Goal: Complete application form: Complete application form

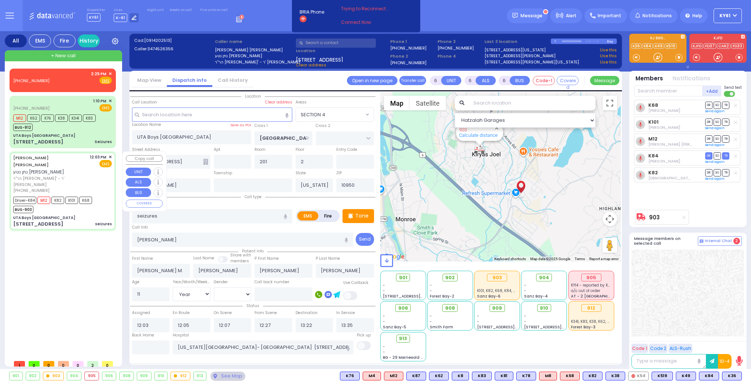
select select "SECTION 4"
select select "Year"
select select "[DEMOGRAPHIC_DATA]"
click at [96, 195] on div "Driver-K84 M12 K82 K101 K68 BUS-903" at bounding box center [62, 204] width 99 height 18
select select
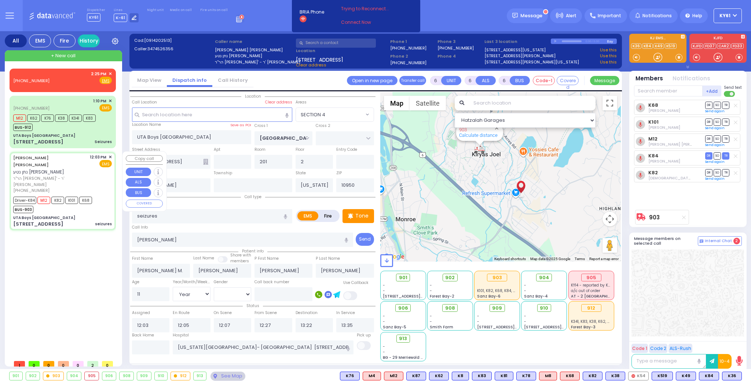
radio input "true"
select select "Year"
select select "[DEMOGRAPHIC_DATA]"
select select "Hatzalah Garages"
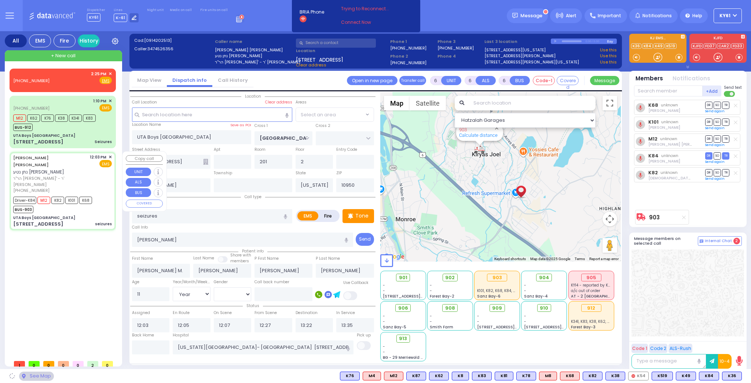
select select "SECTION 4"
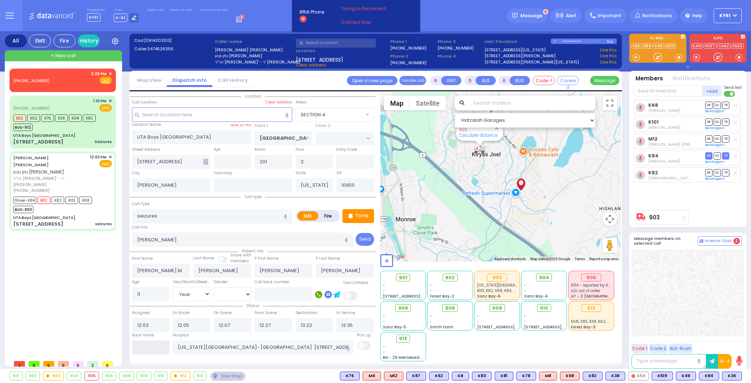
click at [142, 346] on input "text" at bounding box center [151, 347] width 38 height 14
click at [143, 346] on input "text" at bounding box center [151, 347] width 38 height 14
type input "14:58"
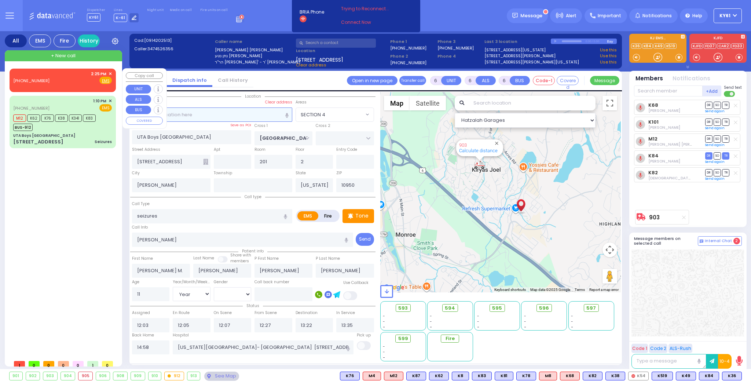
select select
radio input "true"
select select
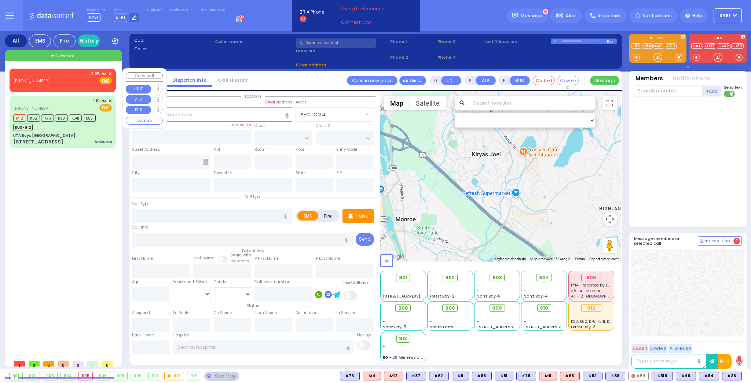
click at [110, 73] on span "✕" at bounding box center [109, 74] width 3 height 6
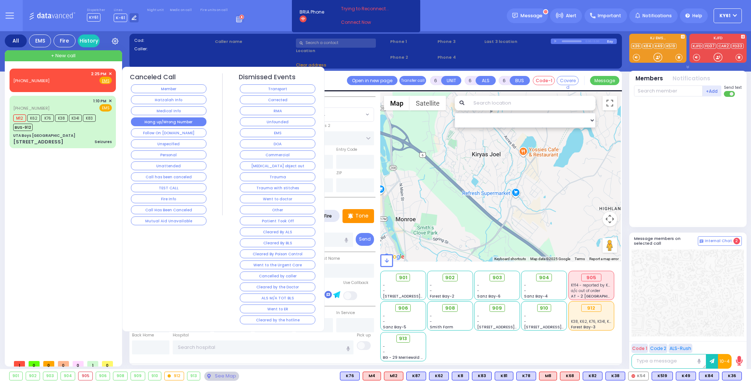
click at [186, 122] on button "Hang up/Wrong Number" at bounding box center [168, 121] width 75 height 9
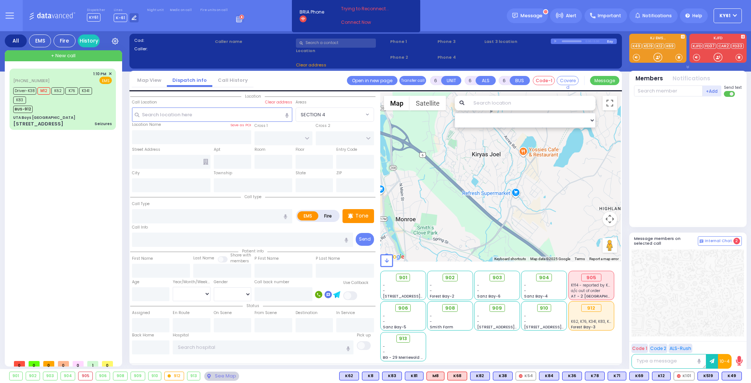
click at [87, 337] on div "[PHONE_NUMBER] 1:10 PM ✕" at bounding box center [64, 212] width 109 height 287
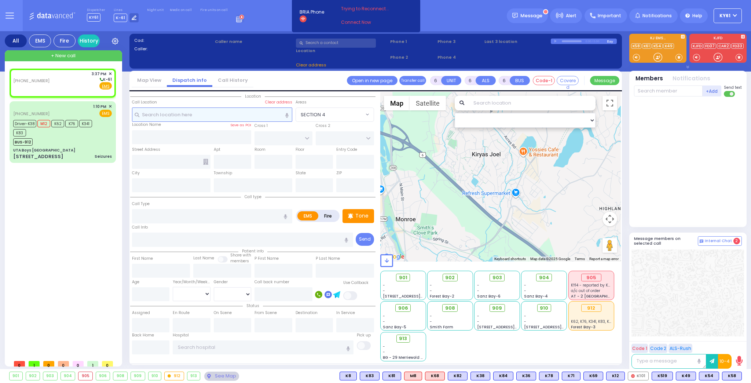
type input "2"
type input "1"
select select
radio input "true"
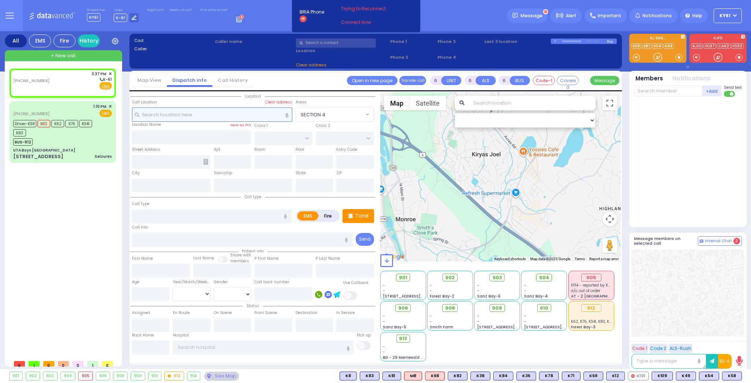
select select
type input "15:37"
select select "Hatzalah Garages"
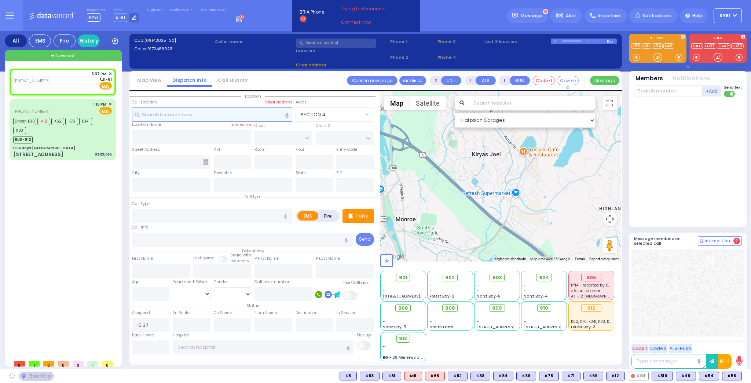
select select
radio input "true"
select select
select select "Hatzalah Garages"
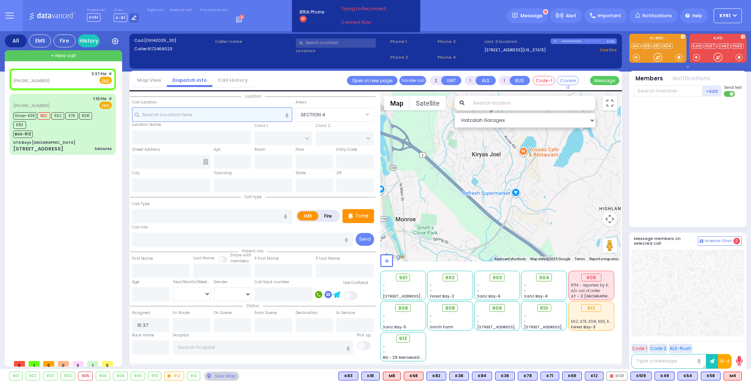
select select
radio input "true"
select select
select select "Hatzalah Garages"
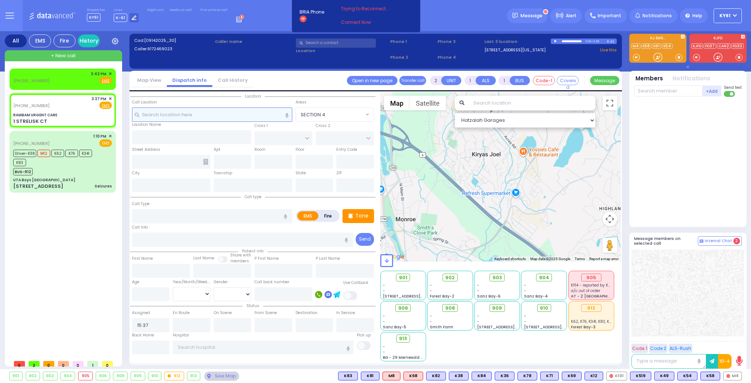
select select
radio input "true"
select select
select select "Hatzalah Garages"
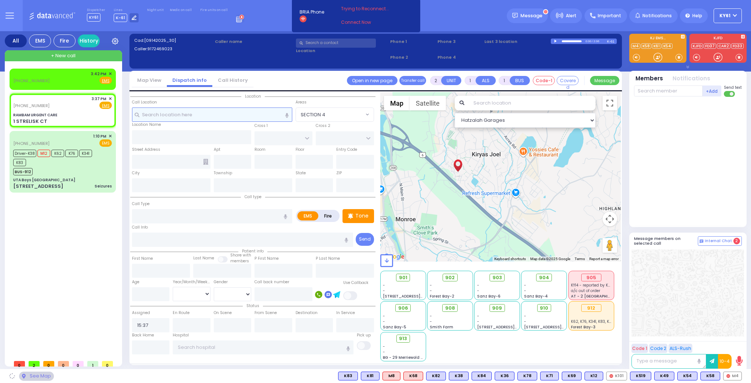
type input "RAMBAM URGENT CARE"
type input "FOREST RD"
type input "1 STRELISK CT"
type input "[PERSON_NAME]"
type input "[US_STATE]"
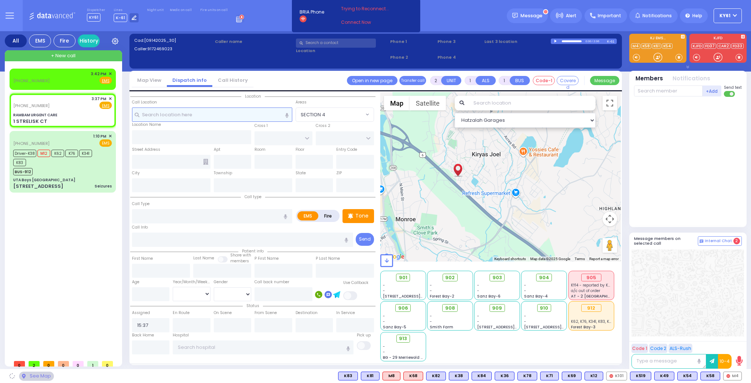
type input "10950"
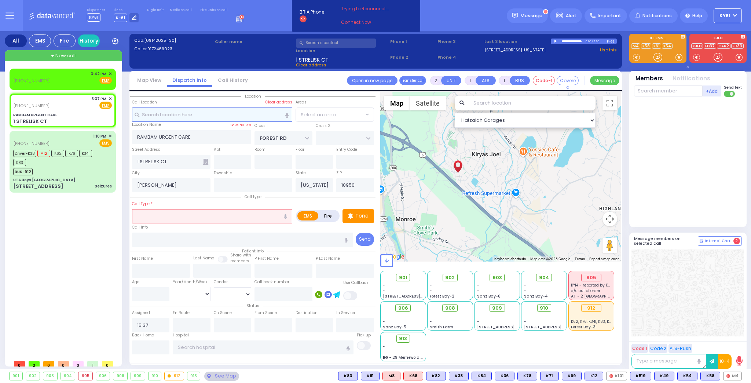
select select "MONROE"
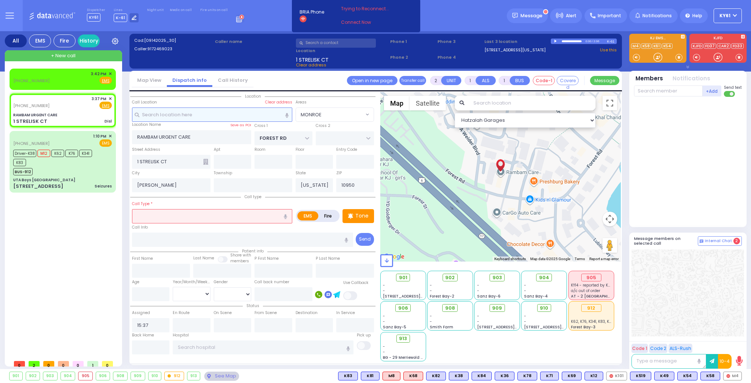
select select
type input "Disl"
radio input "true"
select select
select select "Hatzalah Garages"
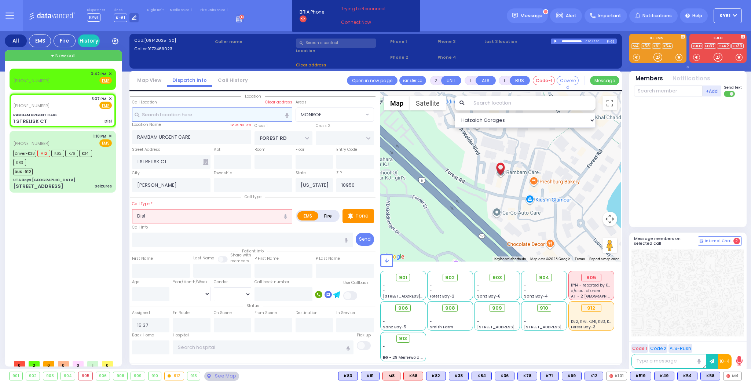
select select "MONROE"
type input "0"
select select
type input "Dislo"
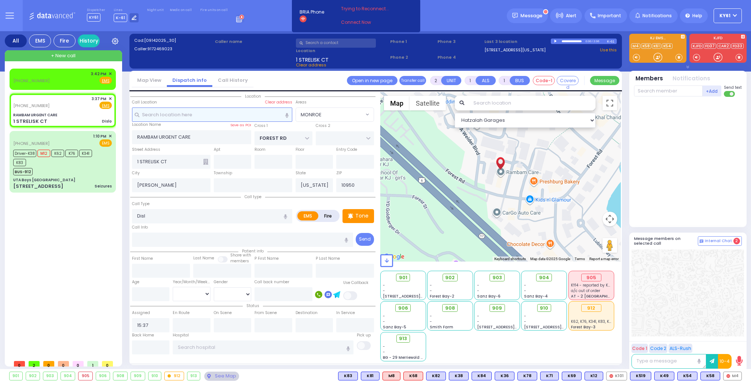
radio input "true"
select select
select select "Hatzalah Garages"
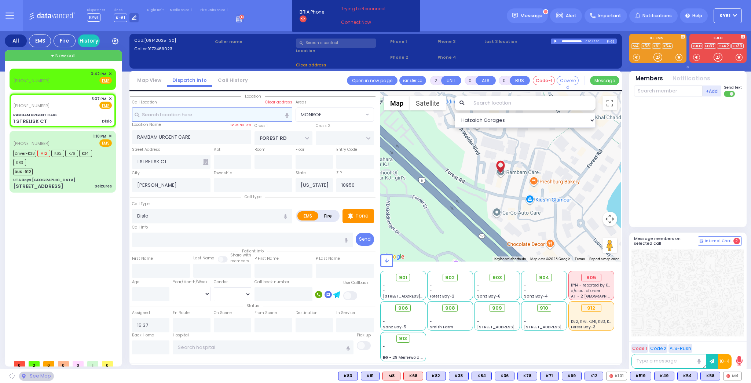
select select "MONROE"
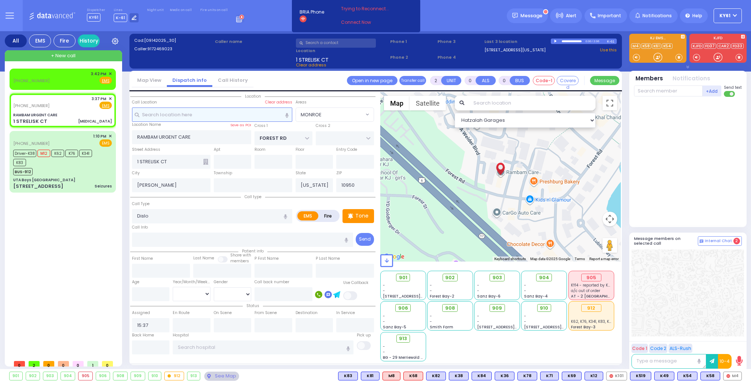
select select
type input "[MEDICAL_DATA]"
radio input "true"
select select
select select "Hatzalah Garages"
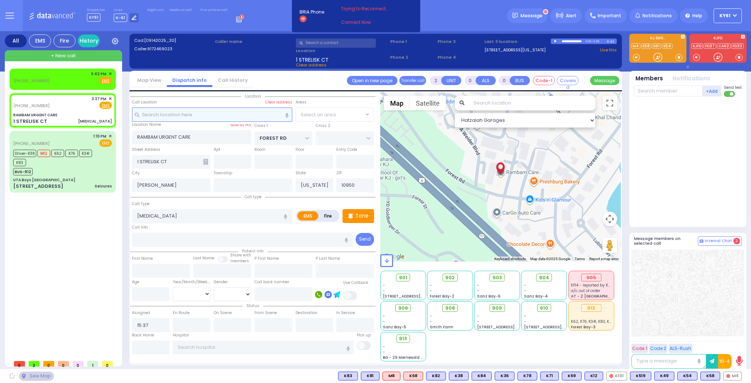
select select "MONROE"
select select
radio input "true"
select select
select select "Hatzalah Garages"
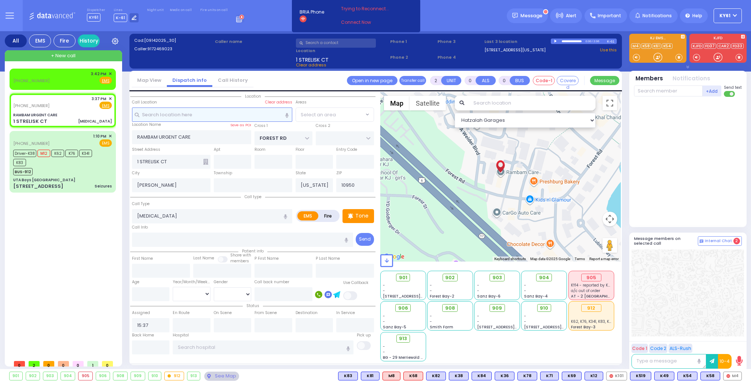
select select "MONROE"
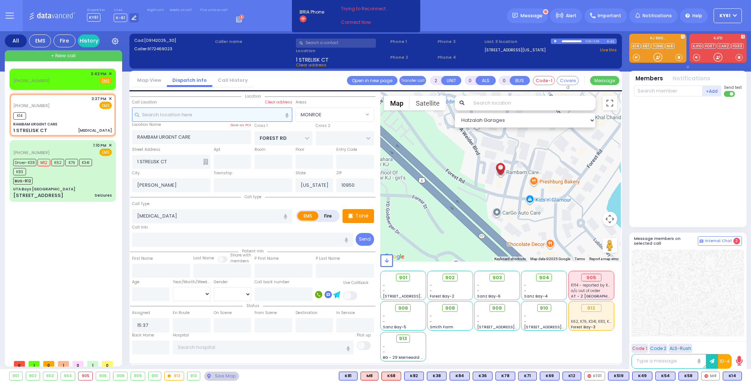
select select
radio input "true"
select select
type input "15:44"
select select "Hatzalah Garages"
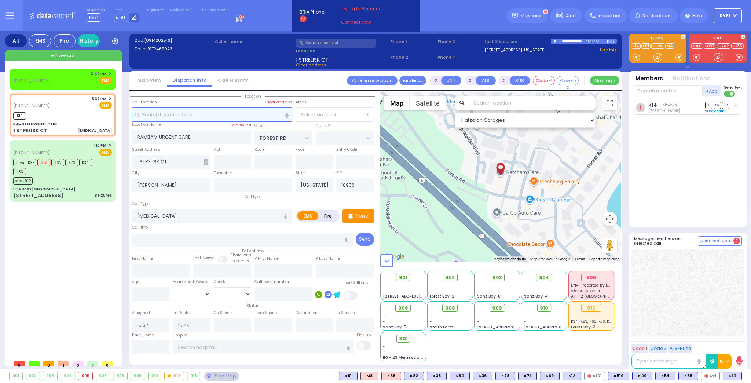
select select "MONROE"
select select
radio input "true"
select select
select select "Hatzalah Garages"
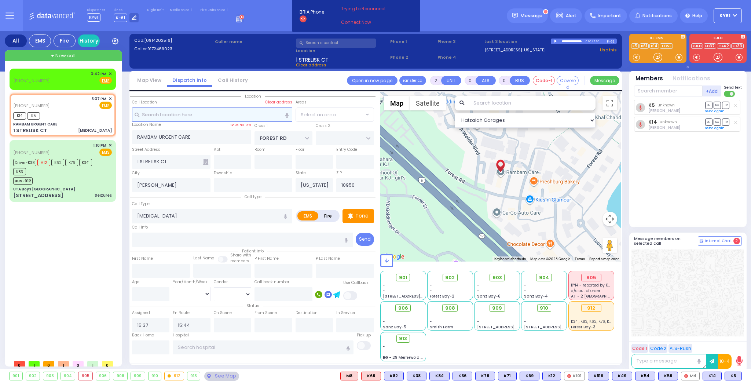
select select "MONROE"
